Goal: Task Accomplishment & Management: Manage account settings

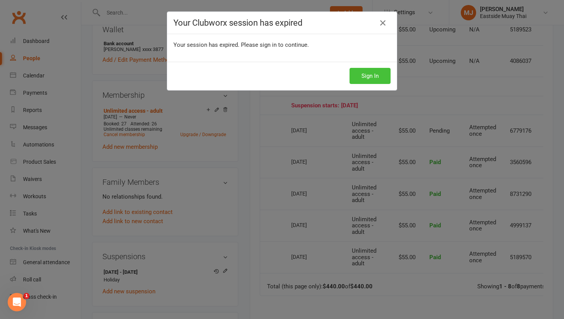
click at [377, 79] on button "Sign In" at bounding box center [369, 76] width 41 height 16
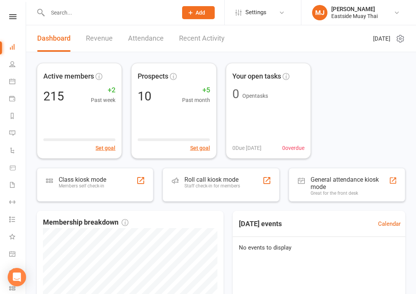
click at [98, 9] on input "text" at bounding box center [108, 12] width 127 height 11
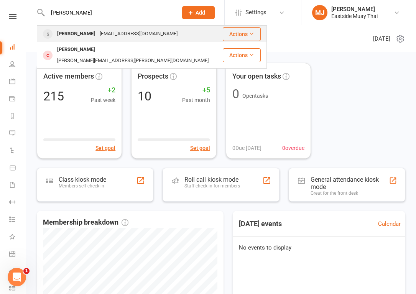
type input "[PERSON_NAME]"
click at [77, 30] on div "[PERSON_NAME]" at bounding box center [76, 33] width 43 height 11
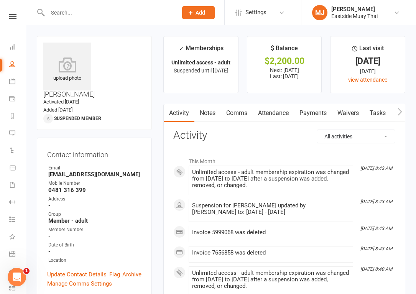
click at [317, 111] on link "Payments" at bounding box center [313, 113] width 38 height 18
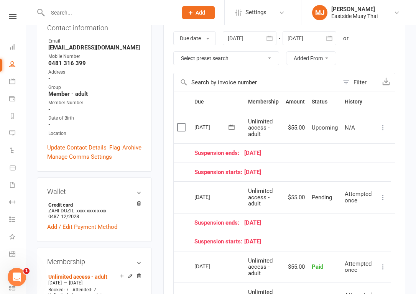
scroll to position [0, 3]
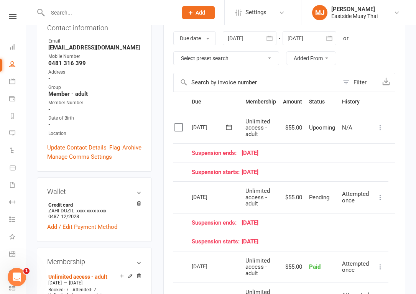
click at [380, 197] on icon at bounding box center [381, 198] width 8 height 8
click at [316, 167] on td "Suspension starts: [DATE]" at bounding box center [288, 172] width 200 height 19
click at [128, 6] on div at bounding box center [104, 12] width 135 height 25
click at [122, 14] on input "text" at bounding box center [108, 12] width 127 height 11
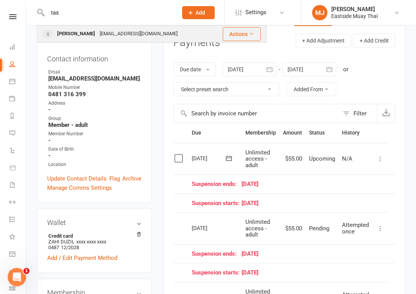
scroll to position [92, 0]
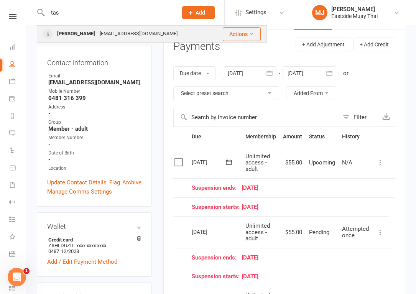
type input "tas"
click at [83, 35] on div "[PERSON_NAME]" at bounding box center [76, 33] width 43 height 11
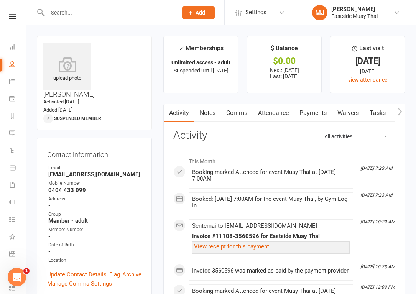
click at [315, 110] on link "Payments" at bounding box center [313, 113] width 38 height 18
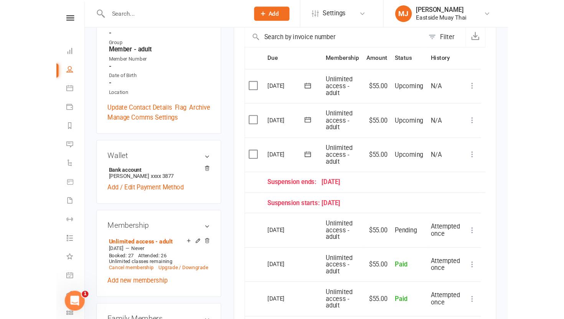
scroll to position [176, 0]
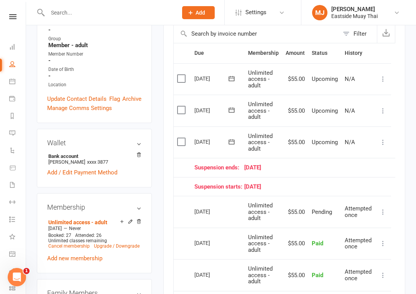
click at [383, 211] on icon at bounding box center [383, 212] width 8 height 8
click at [350, 179] on td "Suspension starts: [DATE]" at bounding box center [291, 186] width 200 height 19
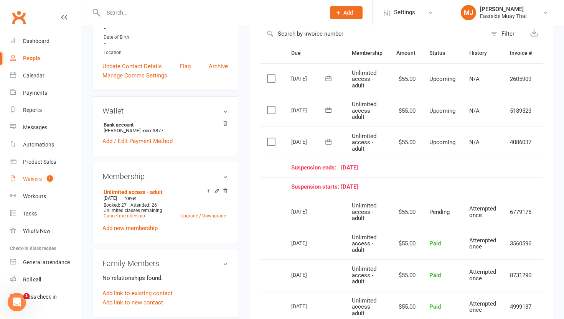
click at [35, 175] on link "Waivers 1" at bounding box center [45, 179] width 71 height 17
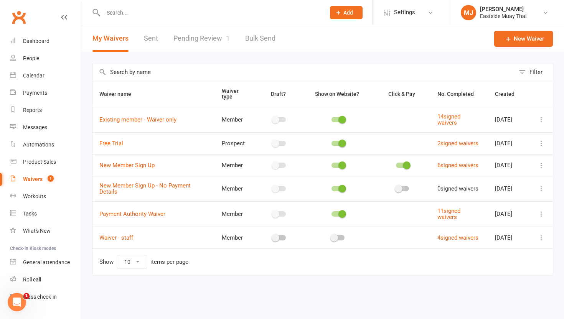
click at [202, 38] on link "Pending Review 1" at bounding box center [201, 38] width 56 height 26
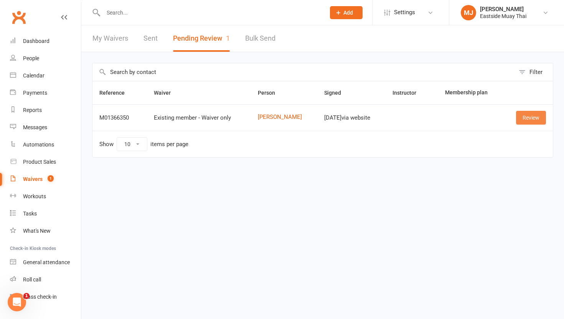
click at [416, 115] on link "Review" at bounding box center [531, 118] width 30 height 14
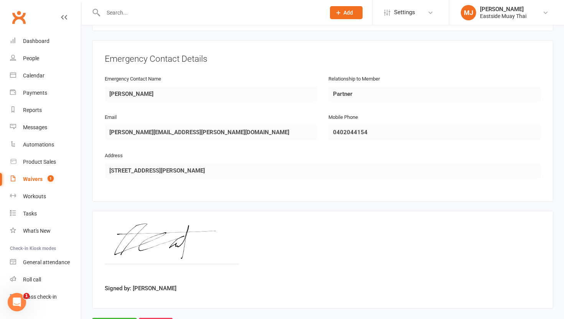
scroll to position [363, 0]
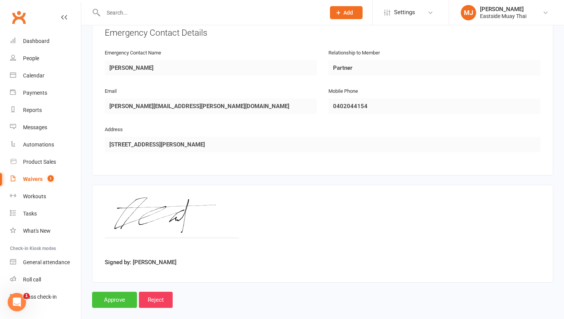
click at [115, 292] on input "Approve" at bounding box center [114, 300] width 45 height 16
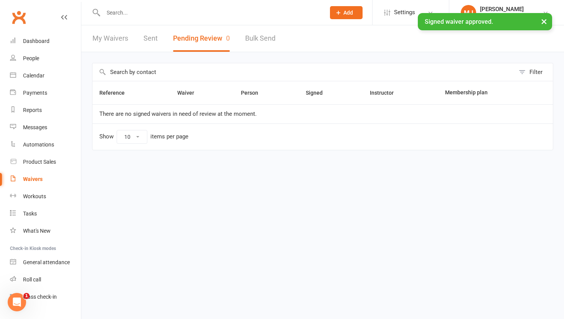
click at [105, 41] on link "My Waivers" at bounding box center [110, 38] width 36 height 26
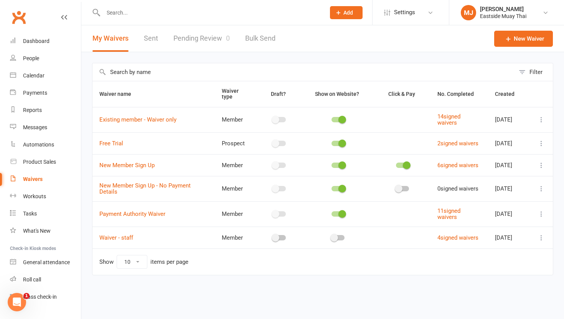
click at [148, 39] on link "Sent" at bounding box center [151, 38] width 14 height 26
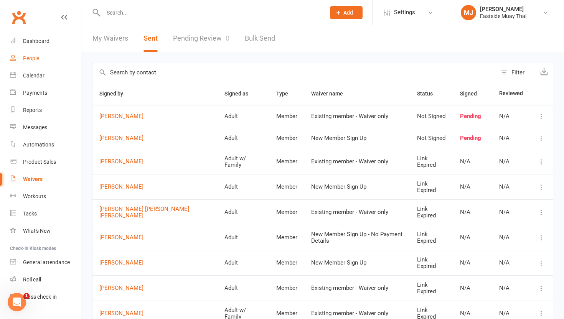
click at [32, 56] on div "People" at bounding box center [31, 58] width 16 height 6
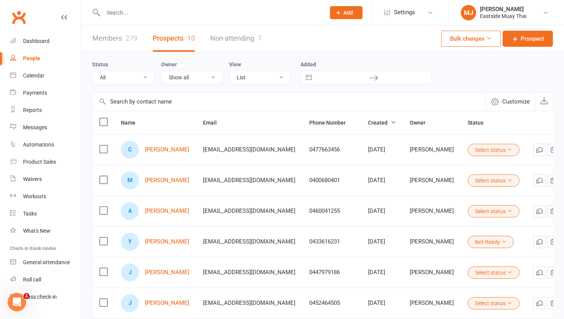
click at [104, 38] on link "Members 279" at bounding box center [114, 38] width 45 height 26
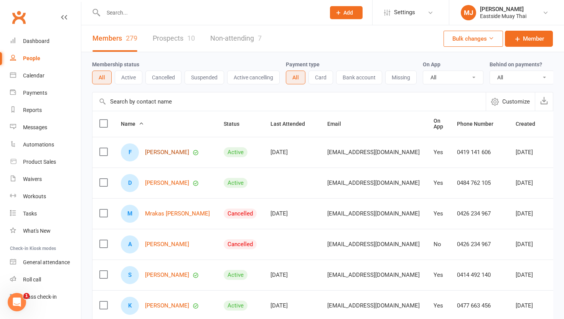
click at [159, 151] on link "[PERSON_NAME]" at bounding box center [167, 152] width 44 height 7
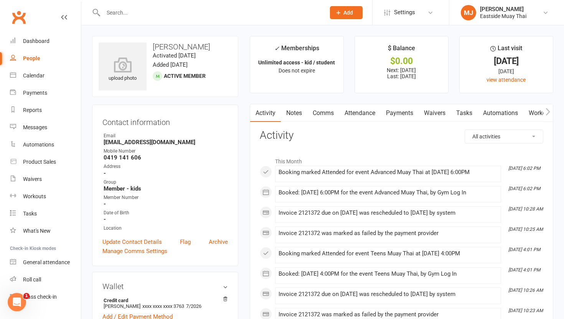
click at [416, 110] on link "Waivers" at bounding box center [434, 113] width 32 height 18
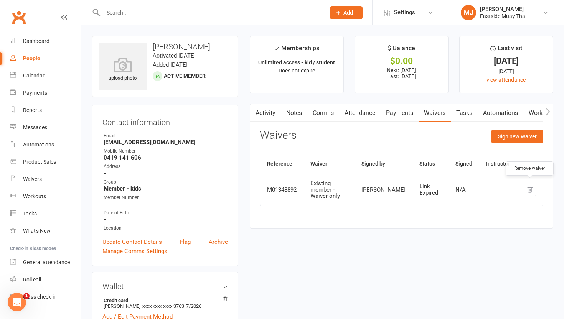
click at [416, 186] on icon "button" at bounding box center [529, 189] width 7 height 7
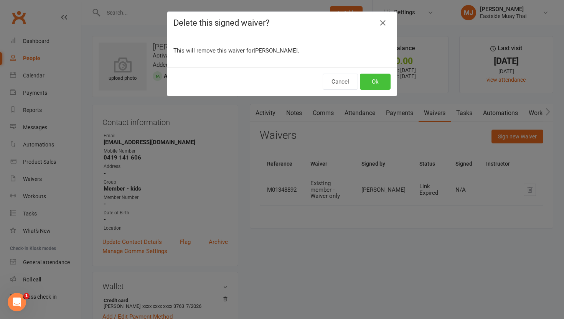
click at [379, 85] on button "Ok" at bounding box center [375, 82] width 31 height 16
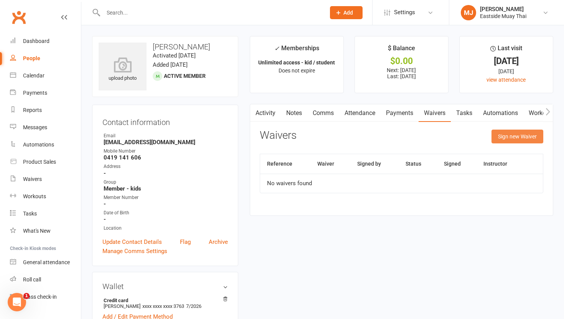
click at [416, 138] on button "Sign new Waiver" at bounding box center [517, 137] width 52 height 14
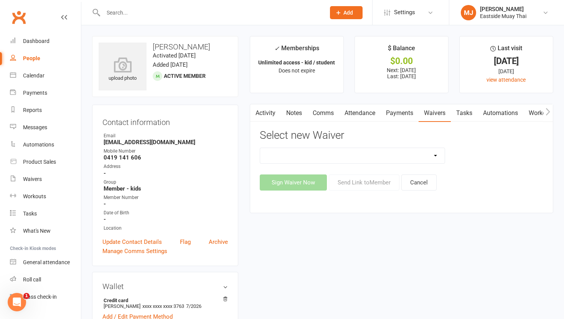
click at [405, 158] on select "Existing member - Waiver only Free Trial New Member Sign Up New Member Sign Up …" at bounding box center [352, 155] width 184 height 15
click at [260, 148] on select "Existing member - Waiver only Free Trial New Member Sign Up New Member Sign Up …" at bounding box center [352, 155] width 184 height 15
click at [416, 155] on select "Existing member - Waiver only Free Trial New Member Sign Up New Member Sign Up …" at bounding box center [352, 155] width 184 height 15
select select "14822"
click at [260, 148] on select "Existing member - Waiver only Free Trial New Member Sign Up New Member Sign Up …" at bounding box center [352, 155] width 184 height 15
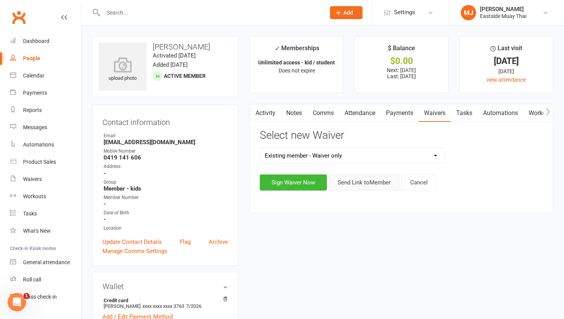
click at [368, 185] on button "Send Link to Member" at bounding box center [364, 182] width 71 height 16
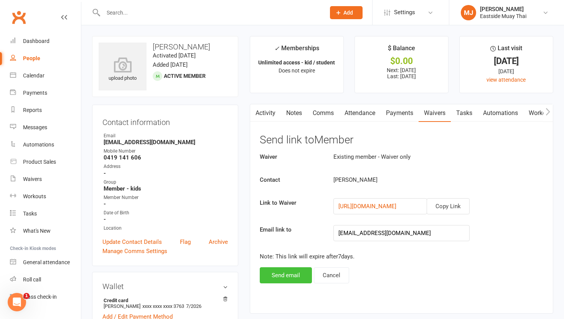
click at [278, 279] on button "Send email" at bounding box center [286, 275] width 52 height 16
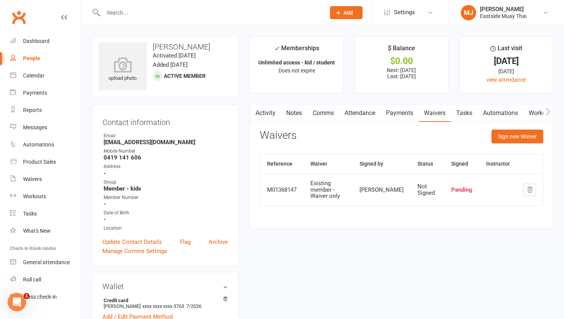
click at [35, 59] on div "People" at bounding box center [31, 58] width 17 height 6
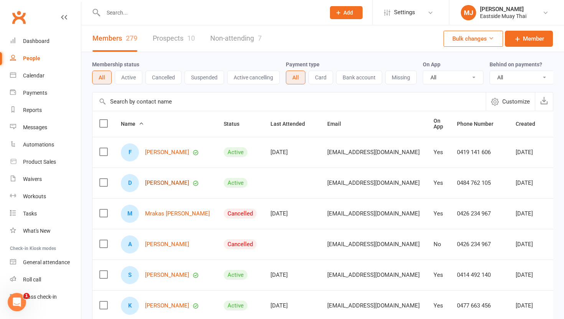
click at [173, 184] on link "[PERSON_NAME]" at bounding box center [167, 183] width 44 height 7
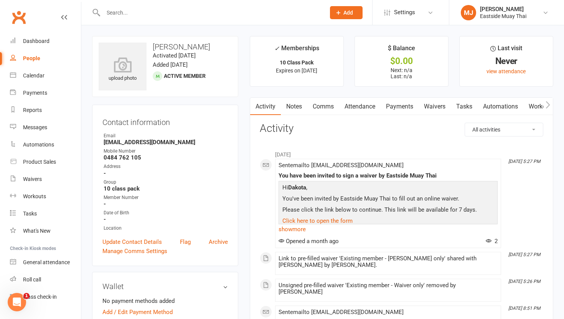
click at [416, 105] on link "Waivers" at bounding box center [434, 107] width 32 height 18
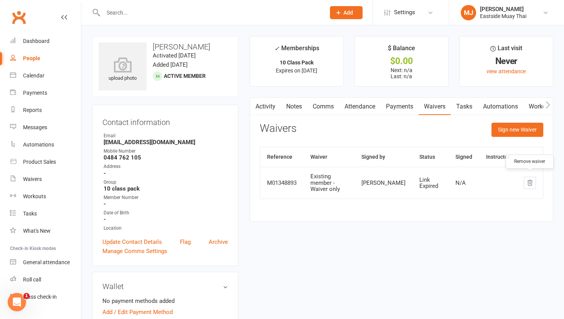
click at [416, 179] on icon "button" at bounding box center [529, 182] width 7 height 7
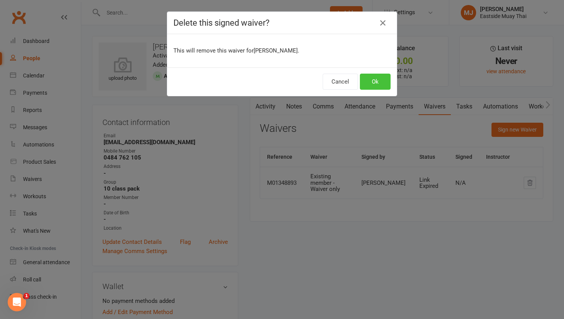
click at [371, 77] on button "Ok" at bounding box center [375, 82] width 31 height 16
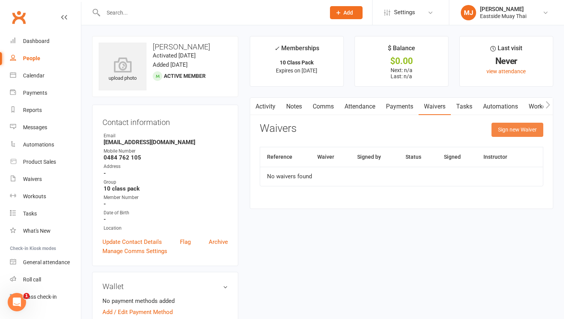
click at [416, 131] on button "Sign new Waiver" at bounding box center [517, 130] width 52 height 14
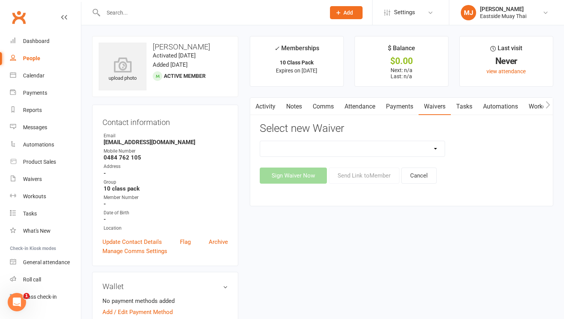
click at [319, 148] on select "Existing member - Waiver only Free Trial New Member Sign Up New Member Sign Up …" at bounding box center [352, 148] width 184 height 15
select select "14822"
click at [260, 141] on select "Existing member - Waiver only Free Trial New Member Sign Up New Member Sign Up …" at bounding box center [352, 148] width 184 height 15
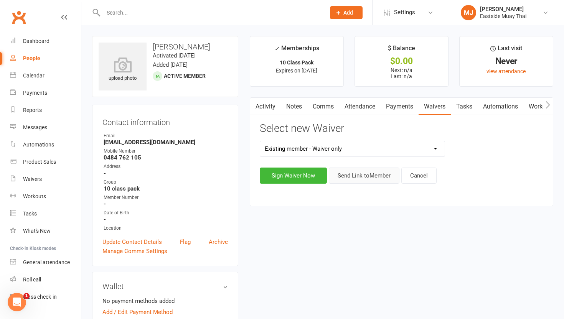
click at [362, 179] on button "Send Link to Member" at bounding box center [364, 176] width 71 height 16
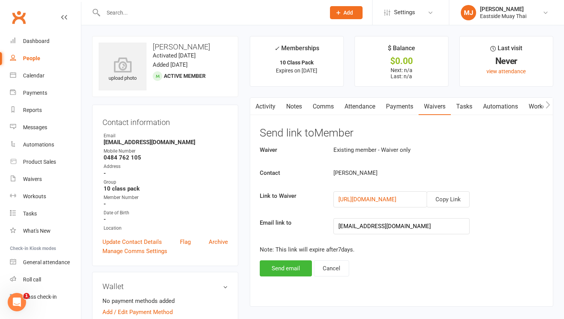
click at [280, 279] on div "Activity Notes Comms Attendance Payments Waivers Tasks Automations Workouts Mob…" at bounding box center [401, 201] width 303 height 209
click at [289, 270] on button "Send email" at bounding box center [286, 268] width 52 height 16
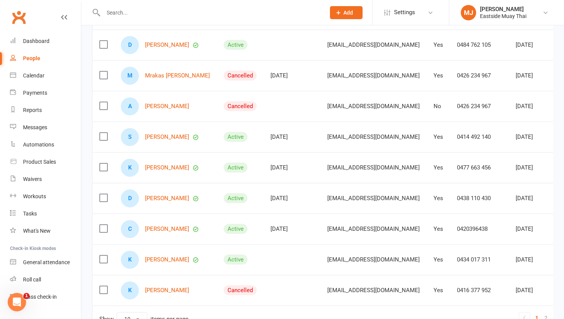
scroll to position [140, 0]
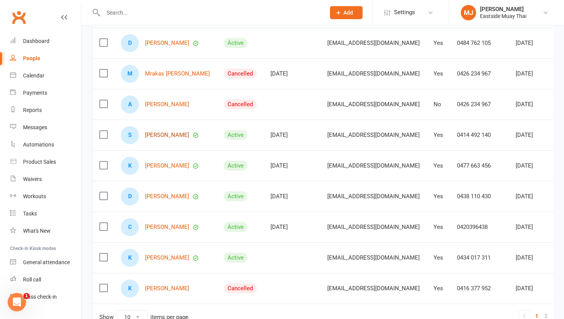
click at [173, 136] on link "[PERSON_NAME]" at bounding box center [167, 135] width 44 height 7
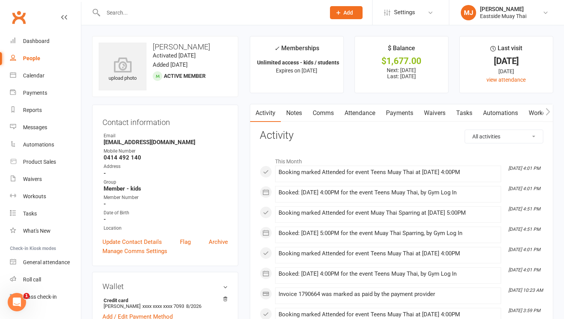
click at [416, 114] on link "Waivers" at bounding box center [434, 113] width 32 height 18
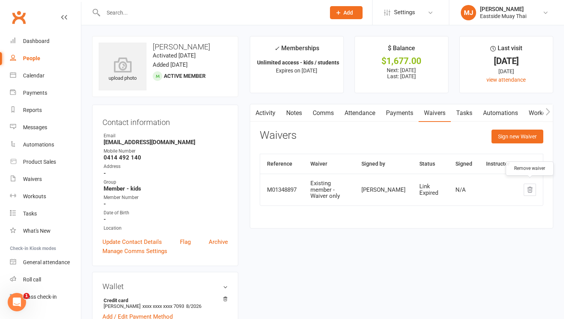
click at [416, 186] on icon "button" at bounding box center [529, 189] width 7 height 7
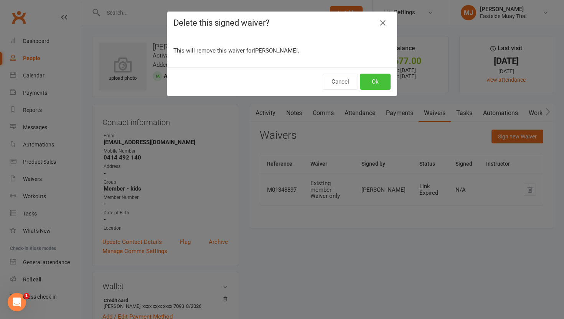
click at [374, 82] on button "Ok" at bounding box center [375, 82] width 31 height 16
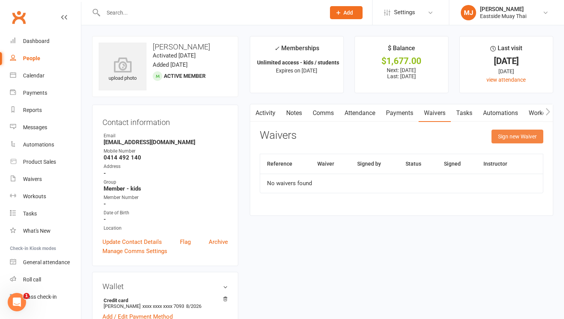
click at [416, 132] on button "Sign new Waiver" at bounding box center [517, 137] width 52 height 14
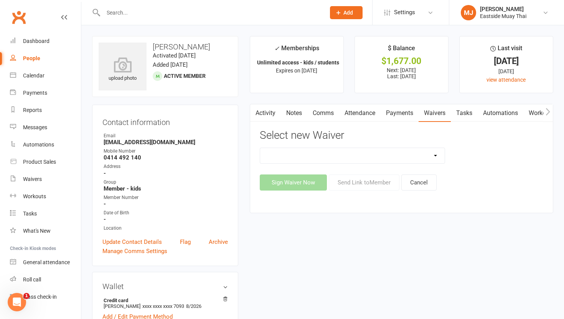
click at [306, 154] on select "Existing member - Waiver only Free Trial New Member Sign Up New Member Sign Up …" at bounding box center [352, 155] width 184 height 15
select select "14822"
click at [260, 148] on select "Existing member - Waiver only Free Trial New Member Sign Up New Member Sign Up …" at bounding box center [352, 155] width 184 height 15
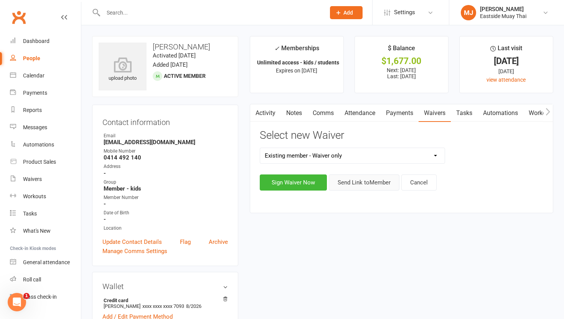
click at [355, 186] on button "Send Link to Member" at bounding box center [364, 182] width 71 height 16
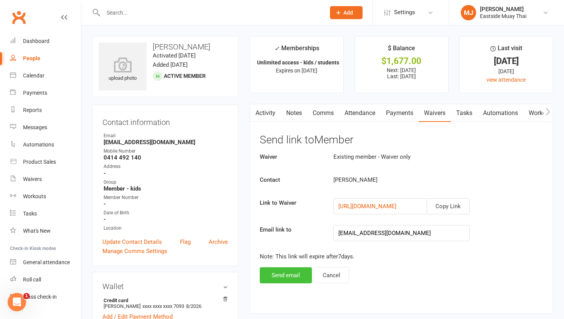
click at [279, 275] on button "Send email" at bounding box center [286, 275] width 52 height 16
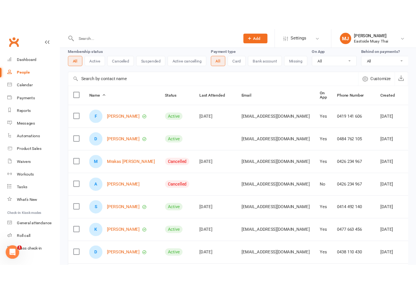
scroll to position [39, 0]
